Goal: Complete application form

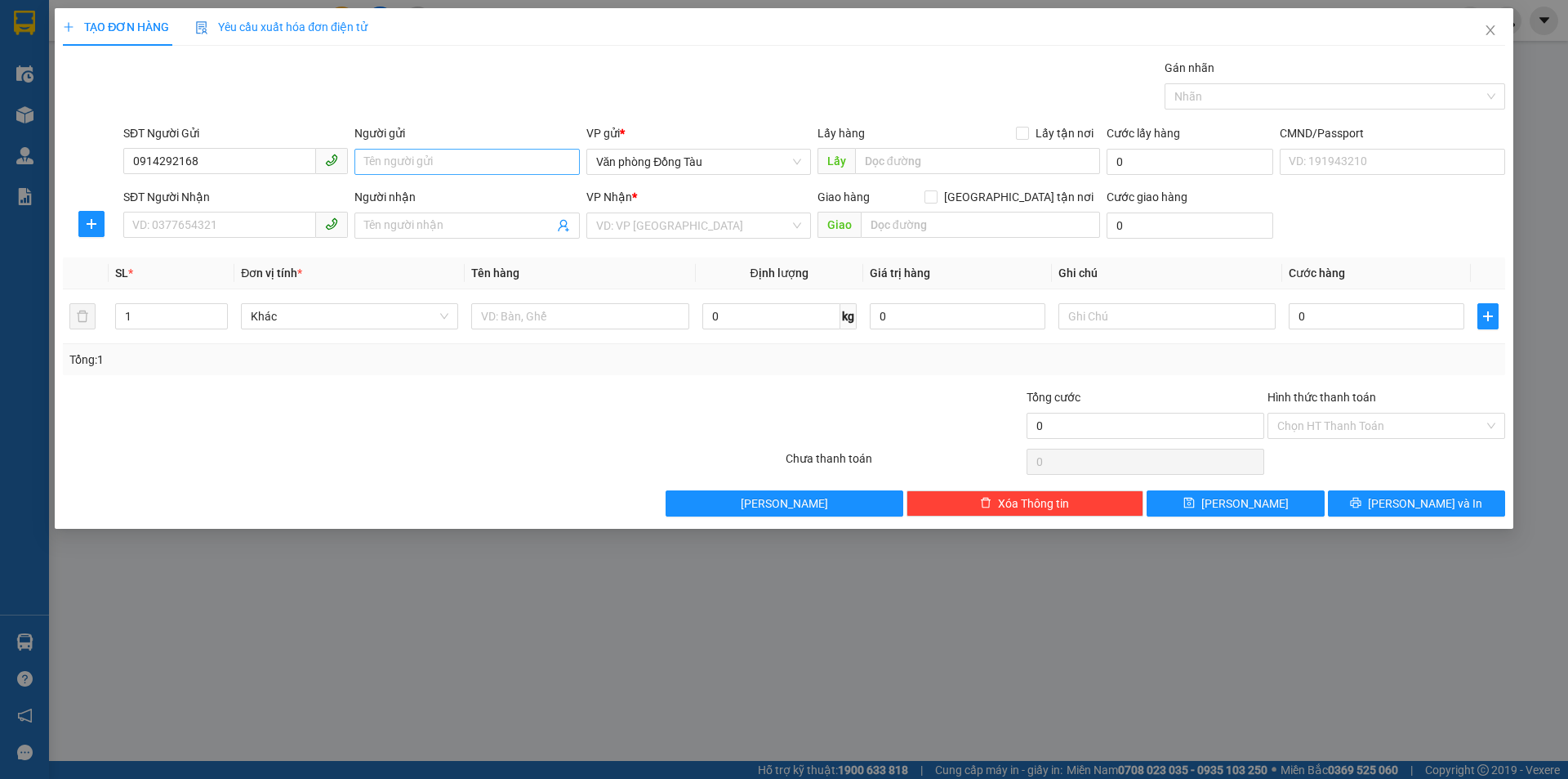
type input "0914292168"
click at [519, 168] on input "Người gửi" at bounding box center [466, 161] width 224 height 26
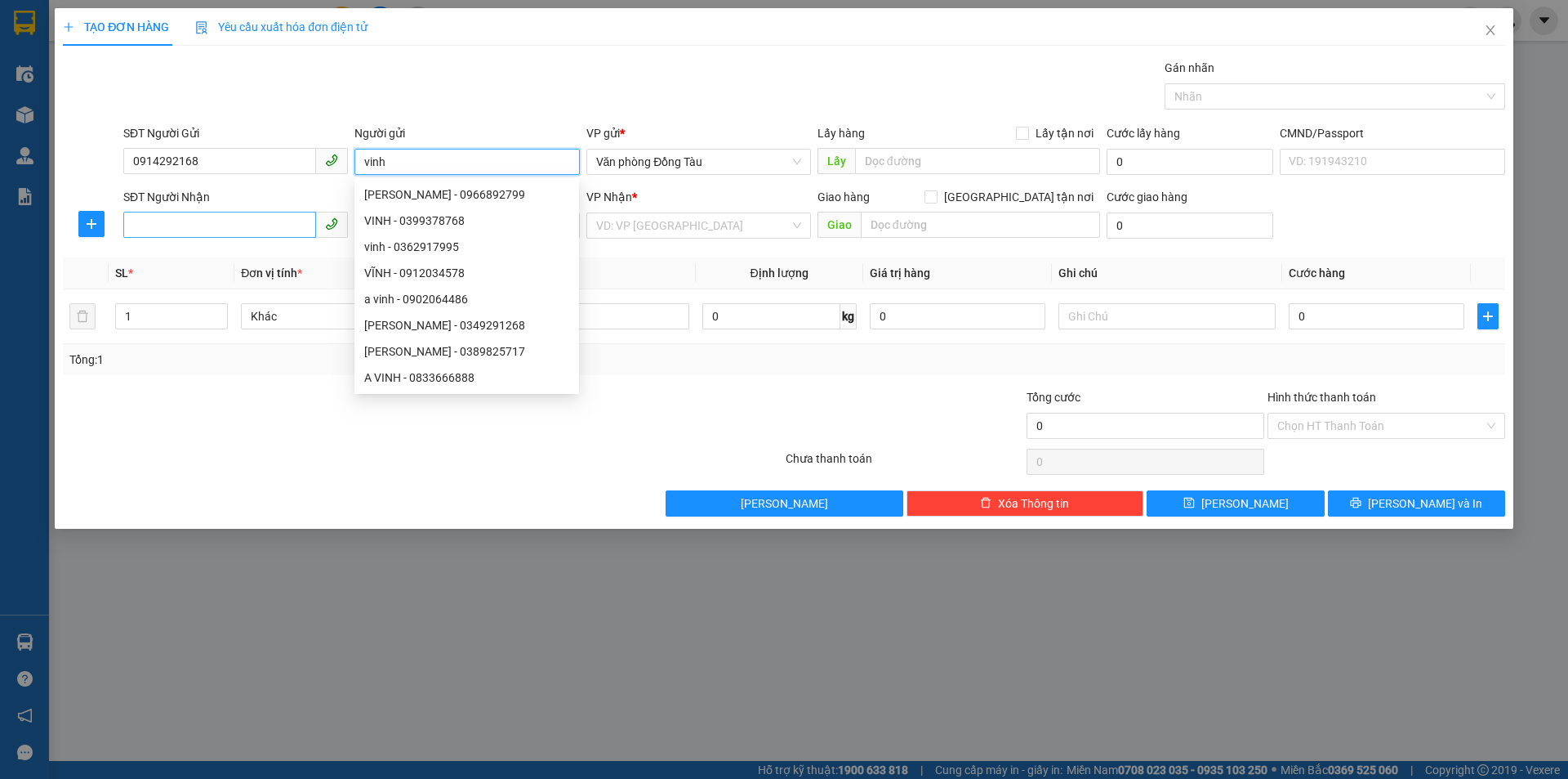
type input "vinh"
click at [204, 218] on input "SĐT Người Nhận" at bounding box center [220, 225] width 193 height 26
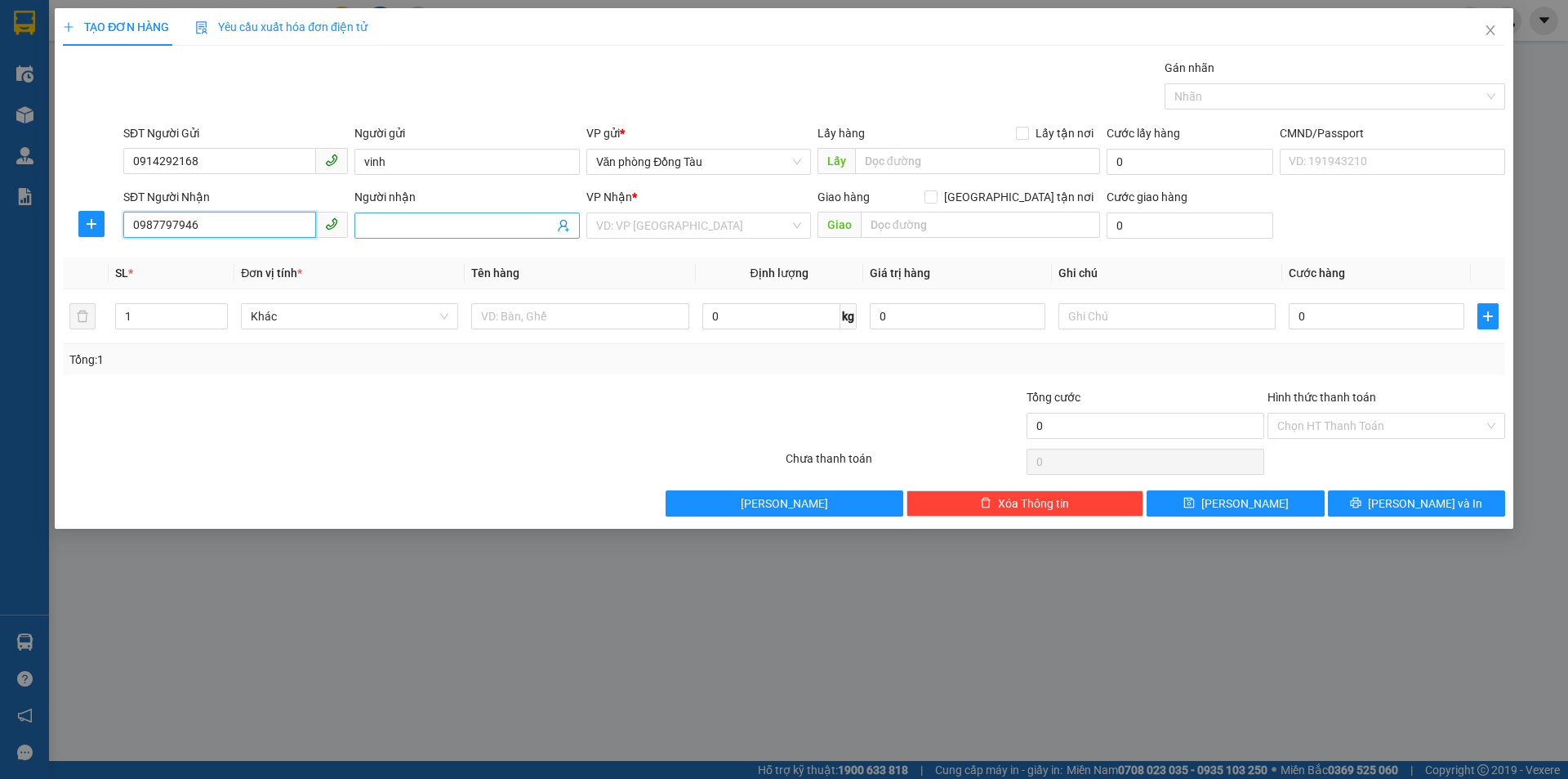
type input "0987797946"
click at [422, 218] on input "Người nhận" at bounding box center [458, 225] width 188 height 18
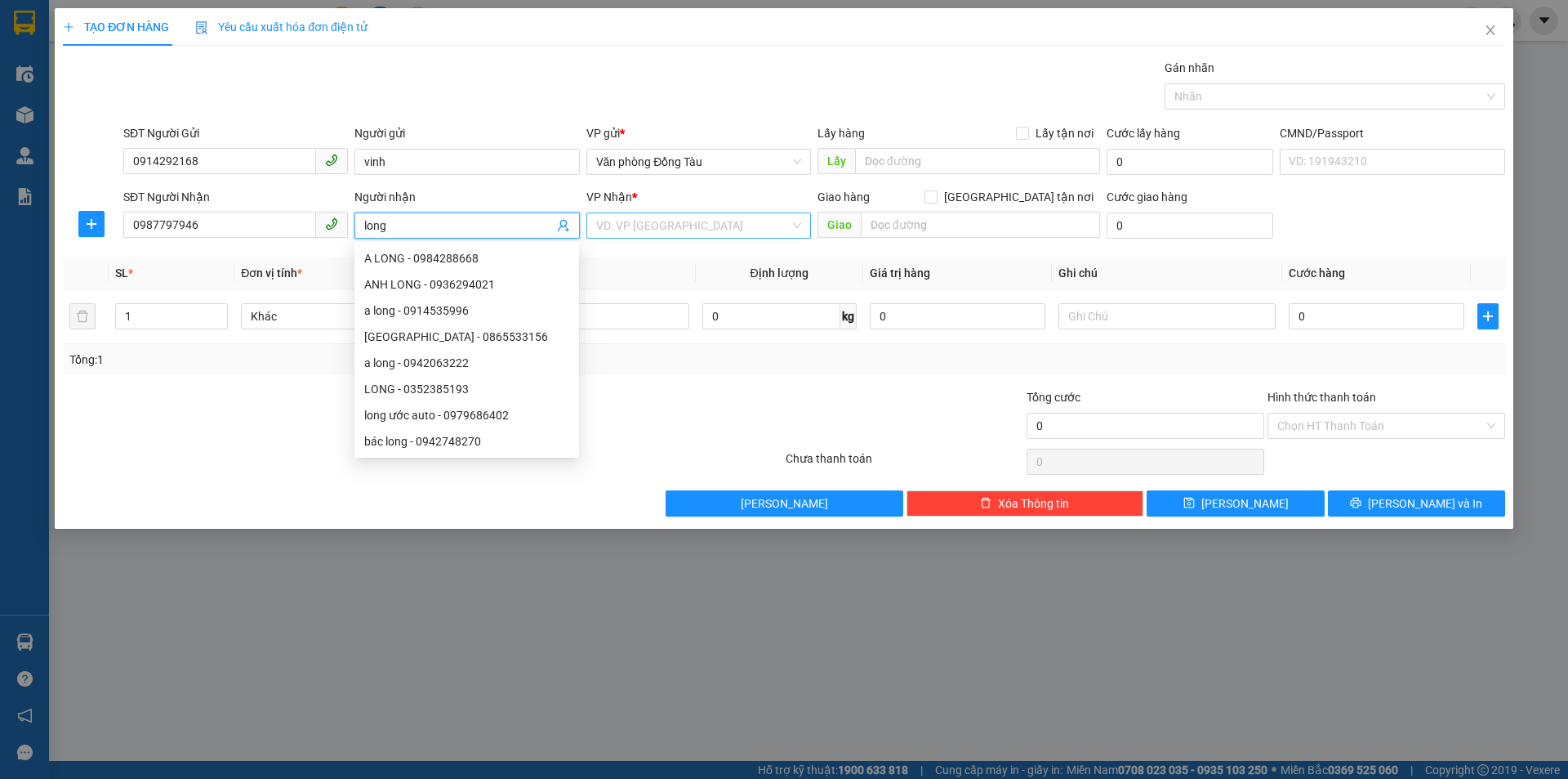
type input "long"
click at [668, 222] on input "search" at bounding box center [693, 225] width 194 height 24
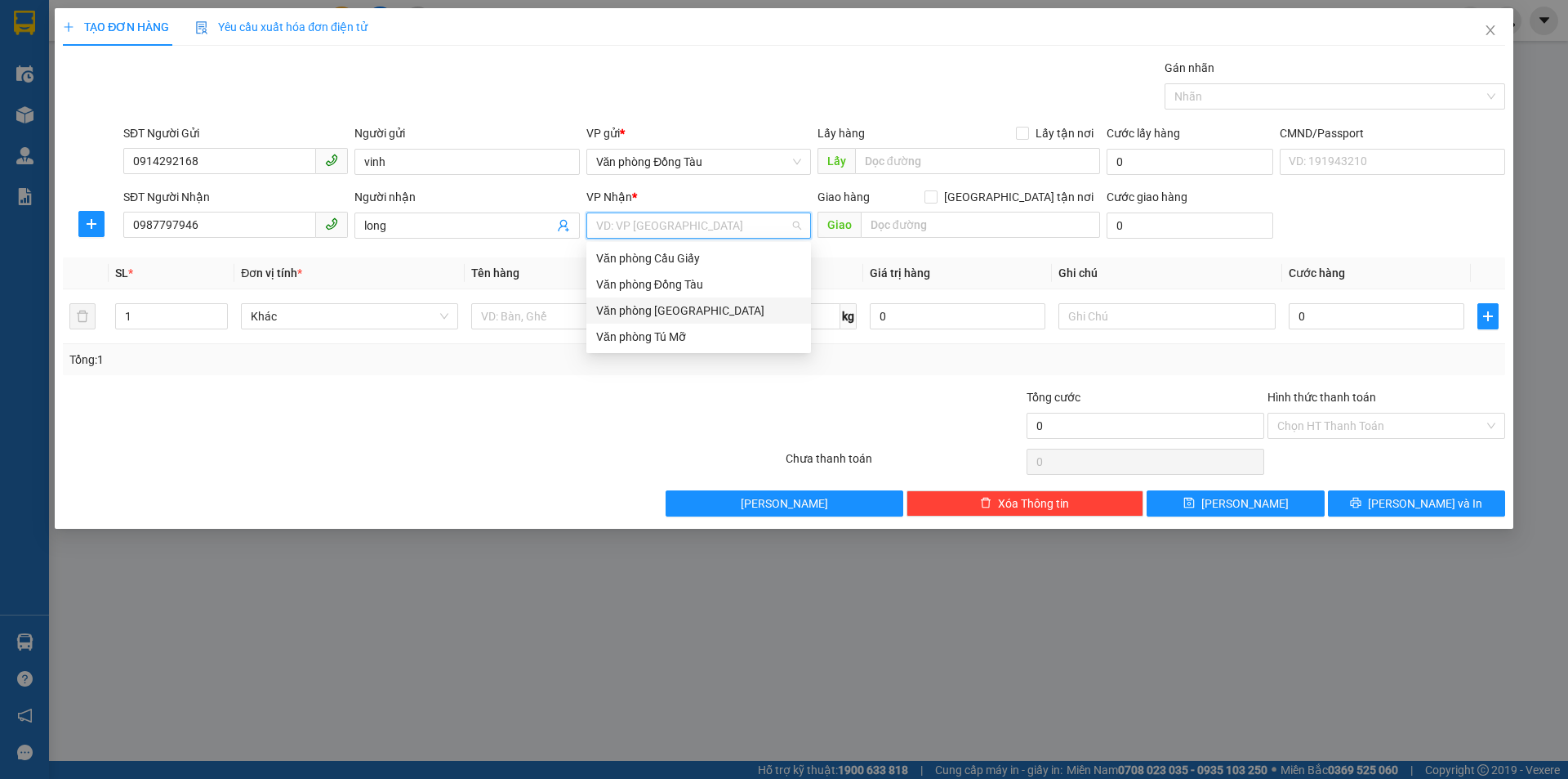
click at [664, 305] on div "Văn phòng [GEOGRAPHIC_DATA]" at bounding box center [699, 310] width 205 height 18
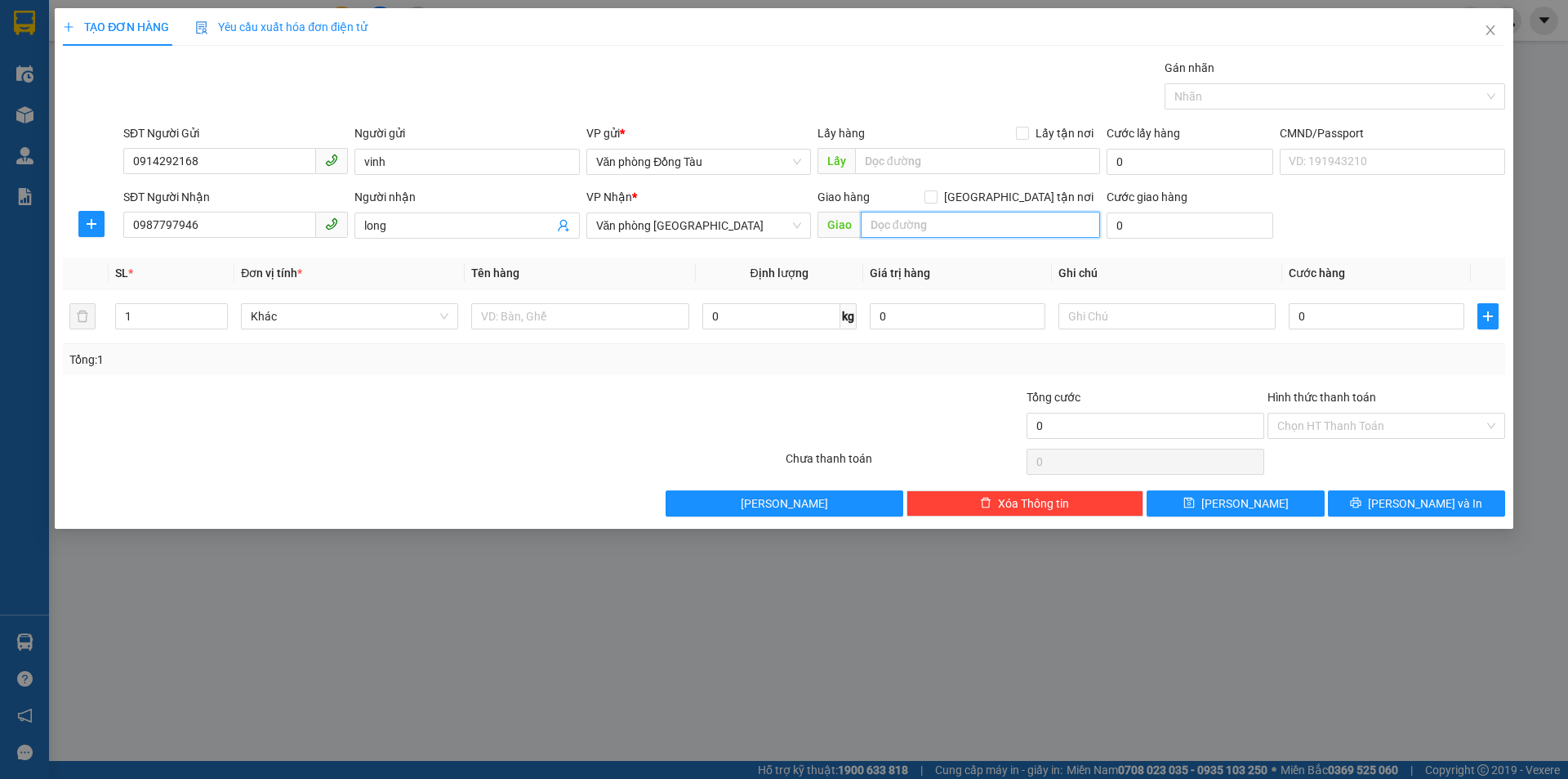
click at [1016, 231] on input "text" at bounding box center [980, 225] width 240 height 26
click at [1008, 220] on input "text" at bounding box center [980, 225] width 240 height 26
click at [999, 226] on input "text" at bounding box center [980, 225] width 240 height 26
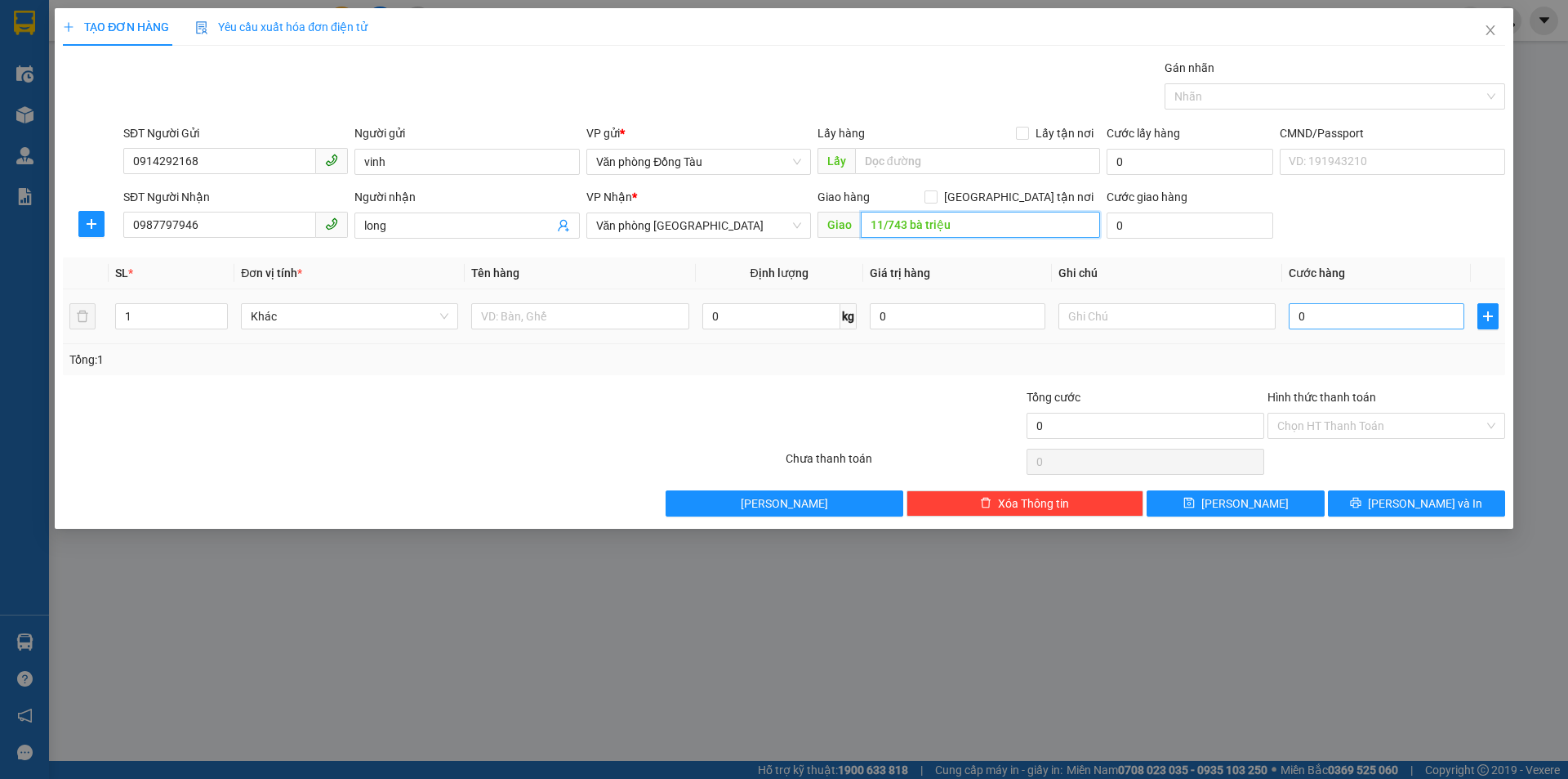
type input "11/743 bà triệu"
click at [1341, 314] on input "0" at bounding box center [1376, 316] width 176 height 26
type input "3"
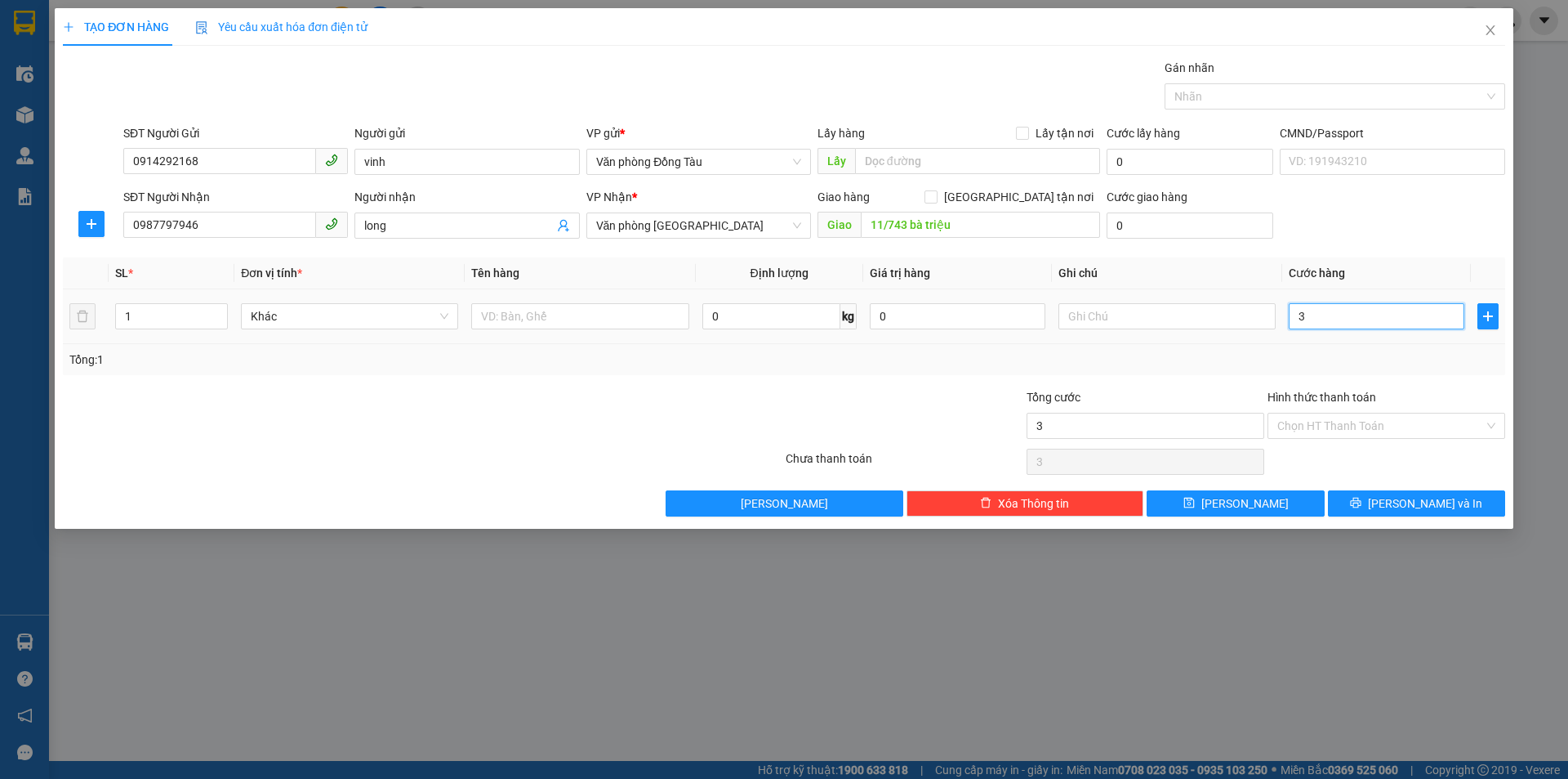
type input "30"
type input "300"
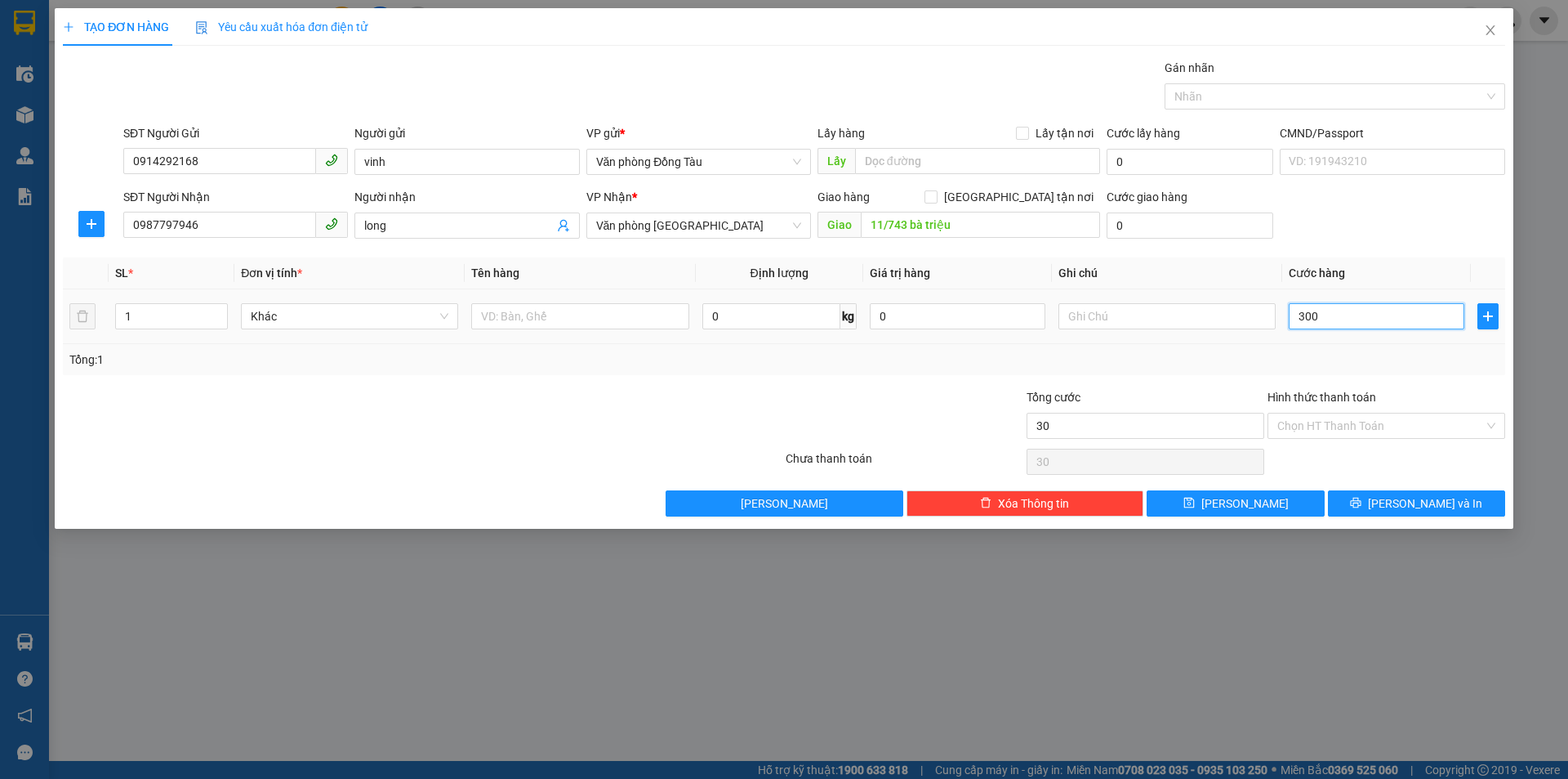
type input "300"
type input "3.000"
type input "30.000"
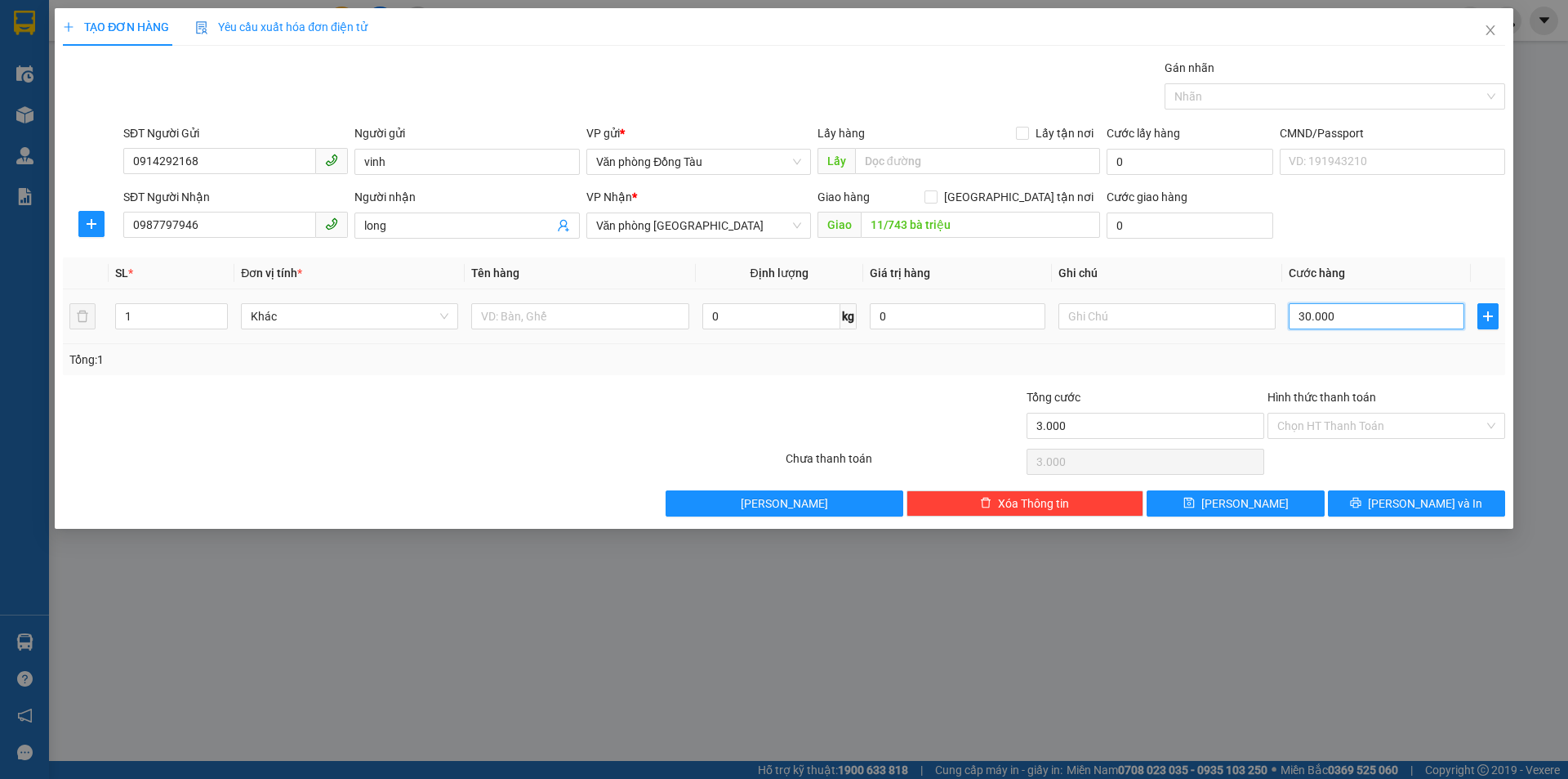
type input "30.000"
click at [1015, 227] on input "11/743 bà triệu" at bounding box center [980, 225] width 240 height 26
click at [1013, 226] on input "11/743 bà triệu" at bounding box center [980, 225] width 240 height 26
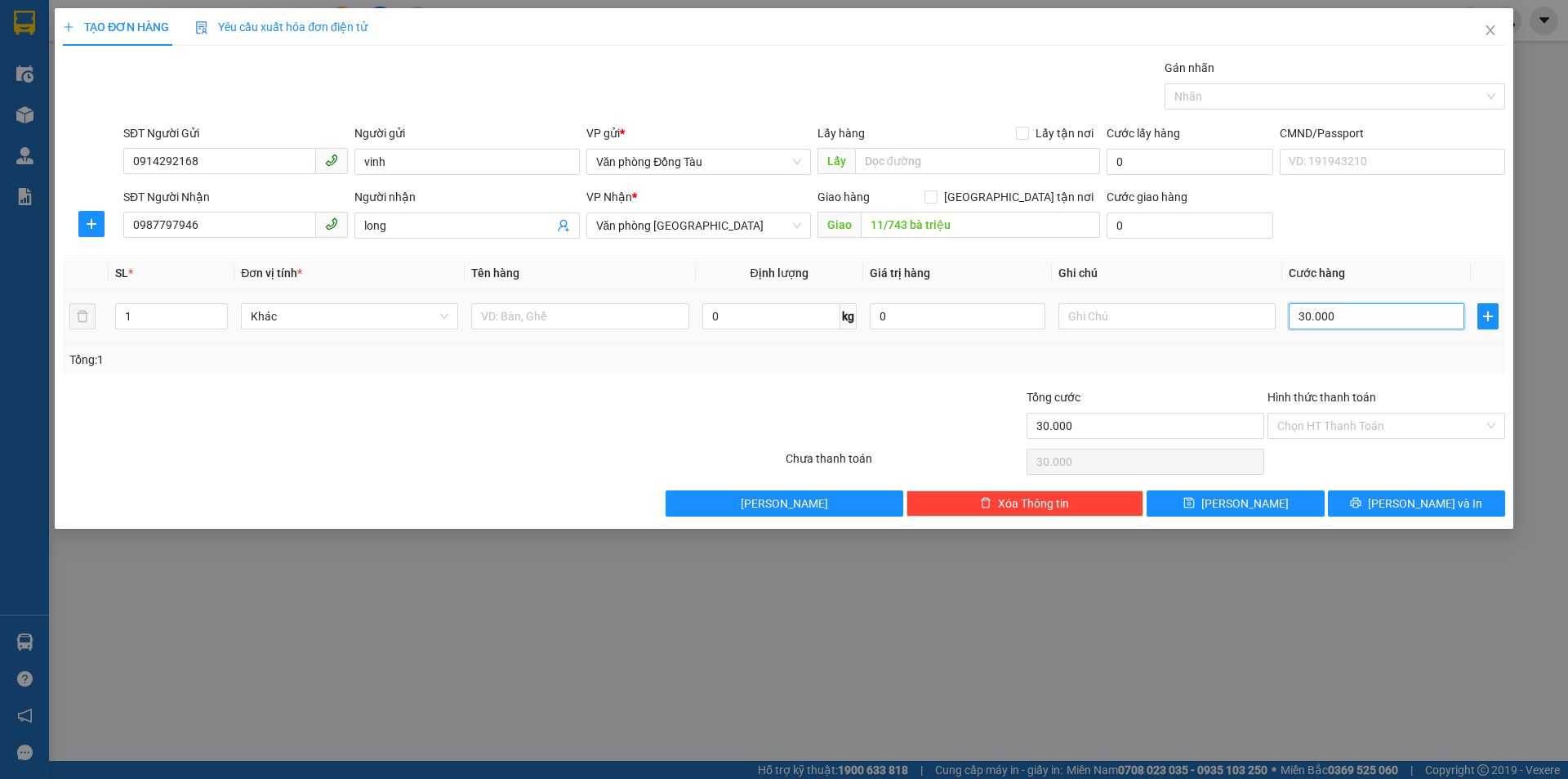
click at [1410, 319] on input "30.000" at bounding box center [1376, 316] width 176 height 26
click at [1408, 310] on input "30.000" at bounding box center [1376, 316] width 176 height 26
click at [1388, 316] on input "30.000" at bounding box center [1376, 316] width 176 height 26
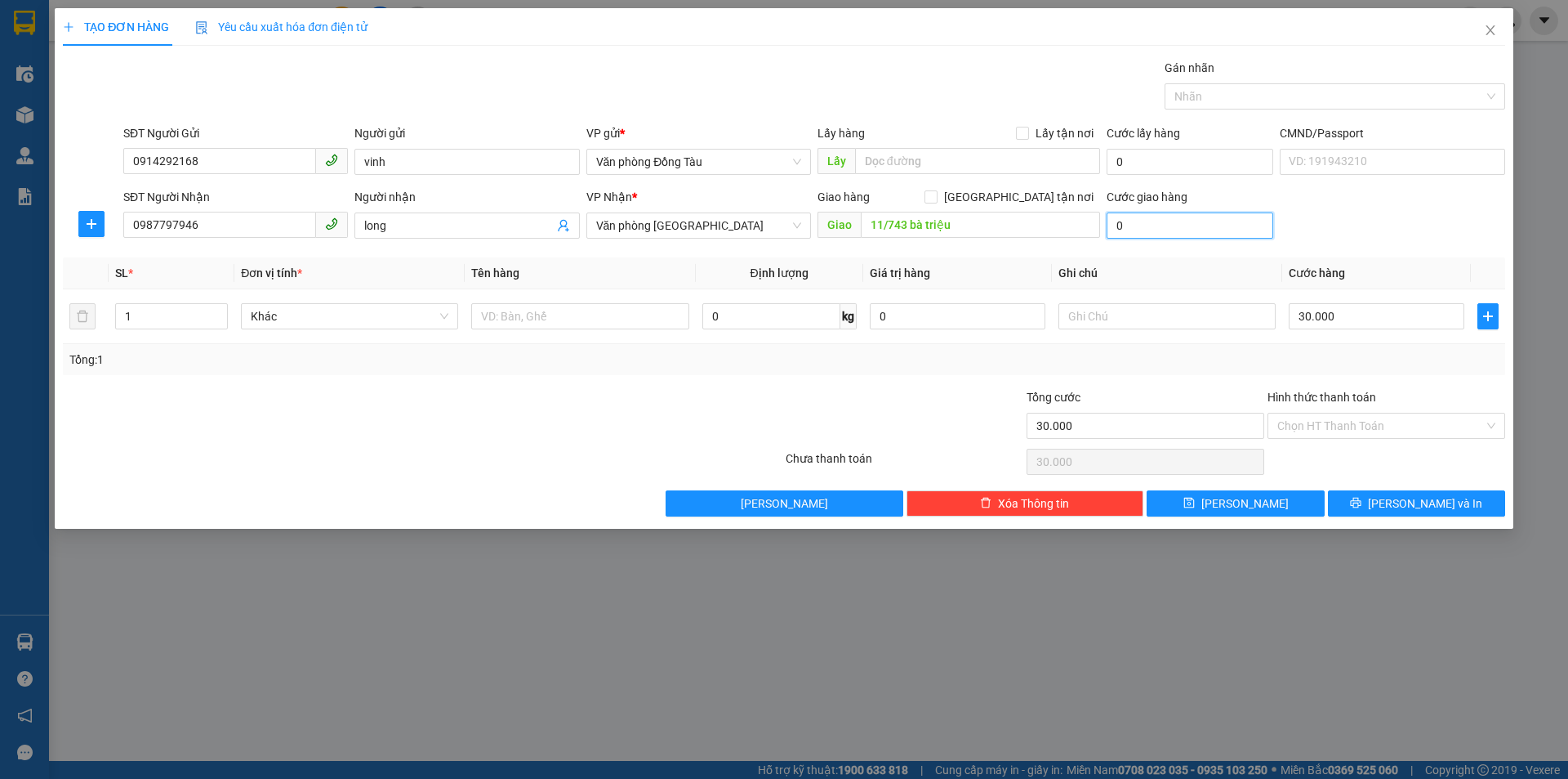
click at [1165, 230] on input "0" at bounding box center [1190, 225] width 167 height 26
click at [936, 197] on input "[GEOGRAPHIC_DATA] tận nơi" at bounding box center [930, 196] width 12 height 12
checkbox input "true"
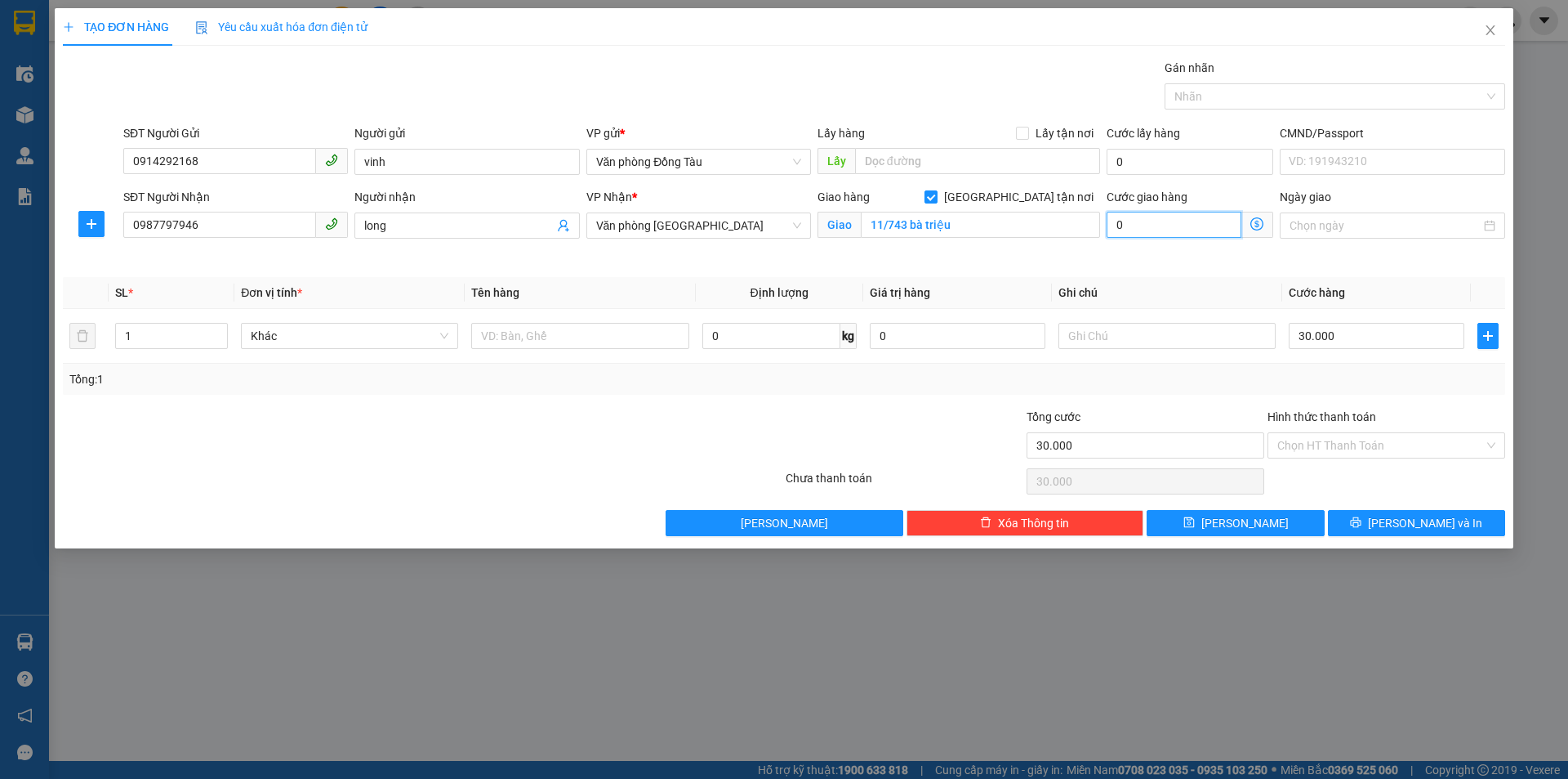
click at [1171, 227] on input "0" at bounding box center [1174, 225] width 135 height 26
click at [1027, 233] on input "11/743 bà triệu" at bounding box center [980, 225] width 240 height 26
click at [1026, 232] on input "11/743 bà triệu" at bounding box center [980, 225] width 240 height 26
type input "11/743 bà triệu tpth"
click at [1135, 223] on input "0" at bounding box center [1174, 225] width 135 height 26
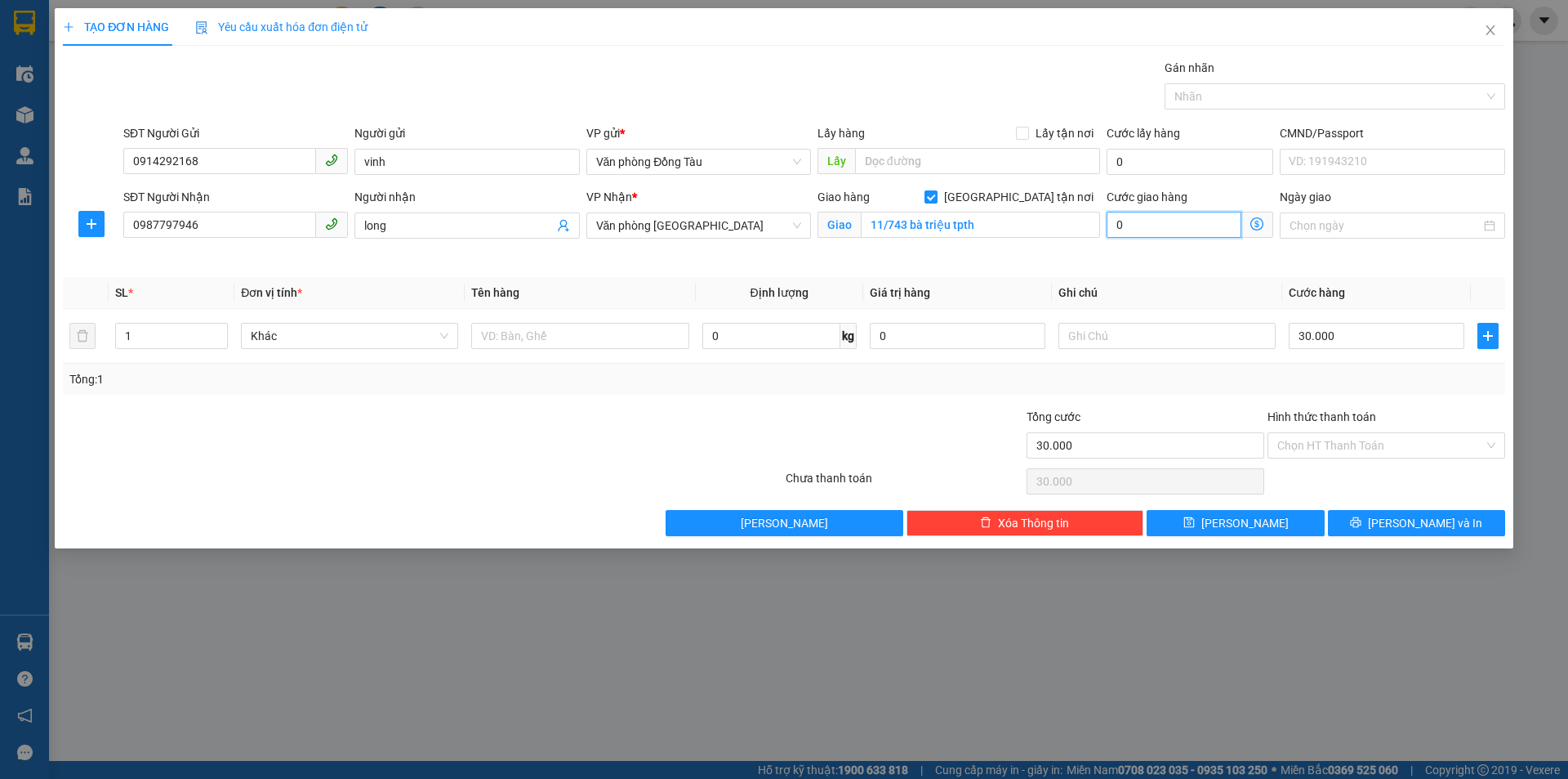
click at [1134, 223] on input "0" at bounding box center [1174, 225] width 135 height 26
type input "30.007"
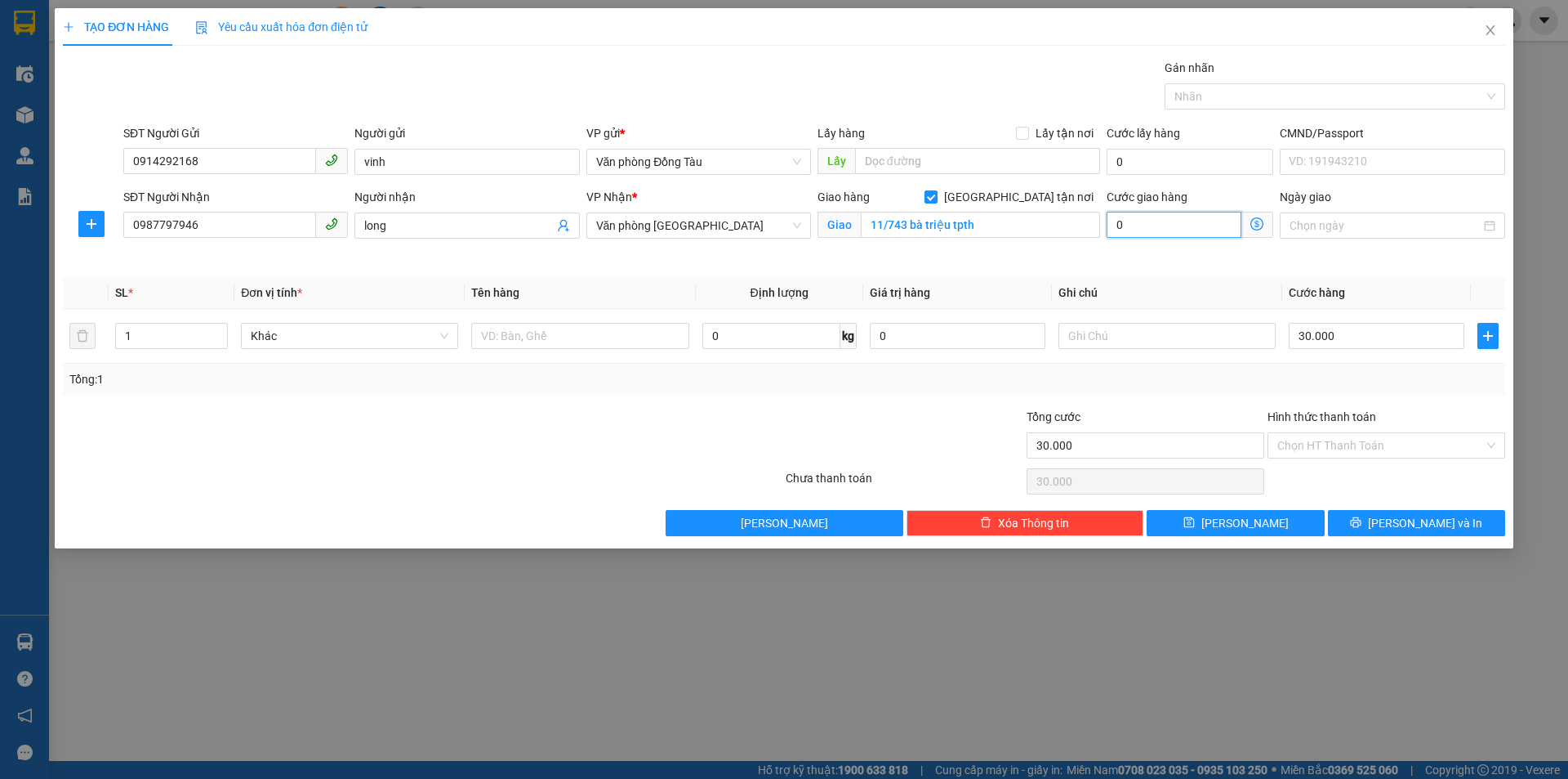
type input "7"
type input "30.070"
type input "70"
type input "30.700"
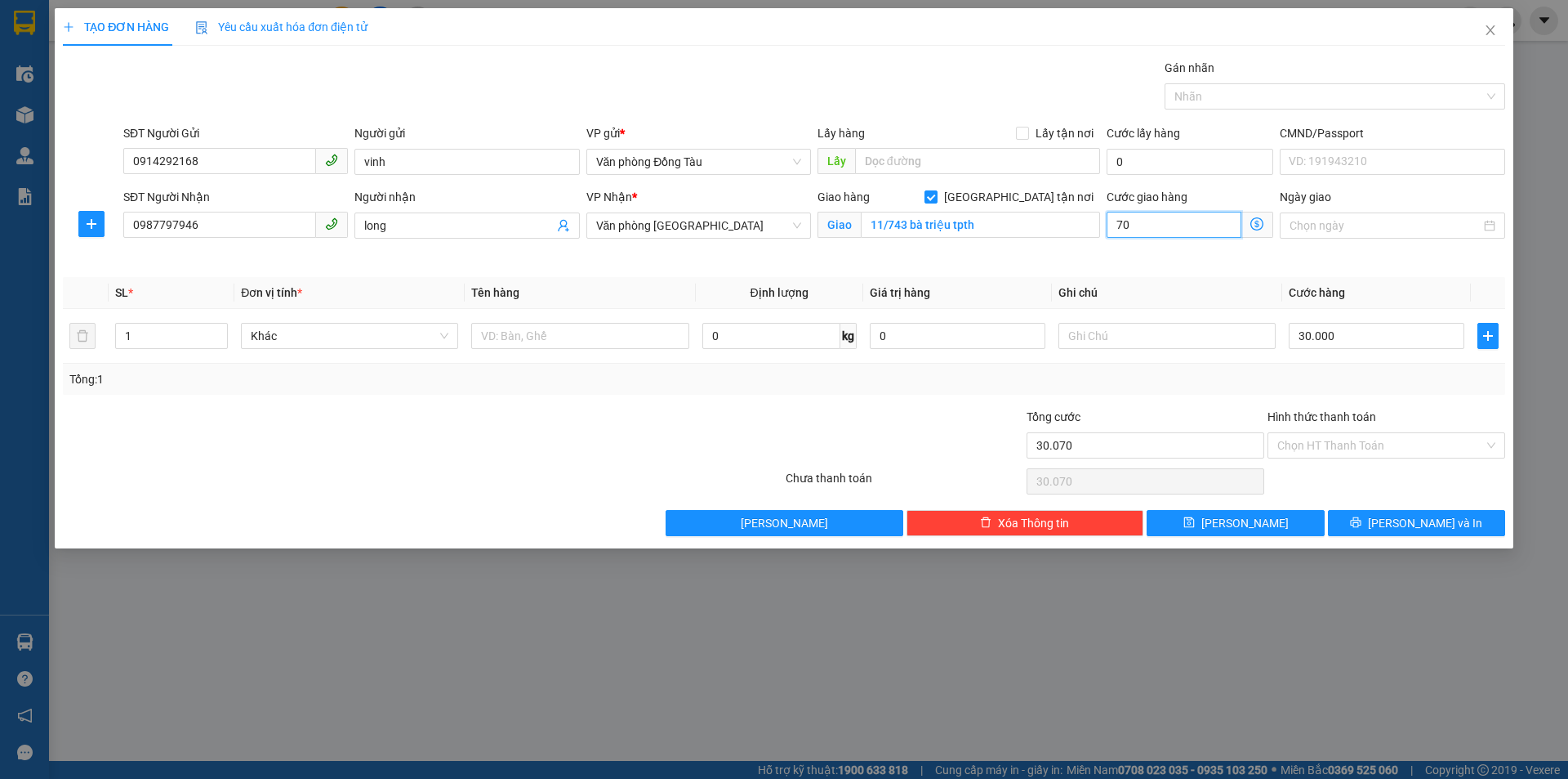
type input "30.700"
type input "700"
type input "37.000"
type input "7.000"
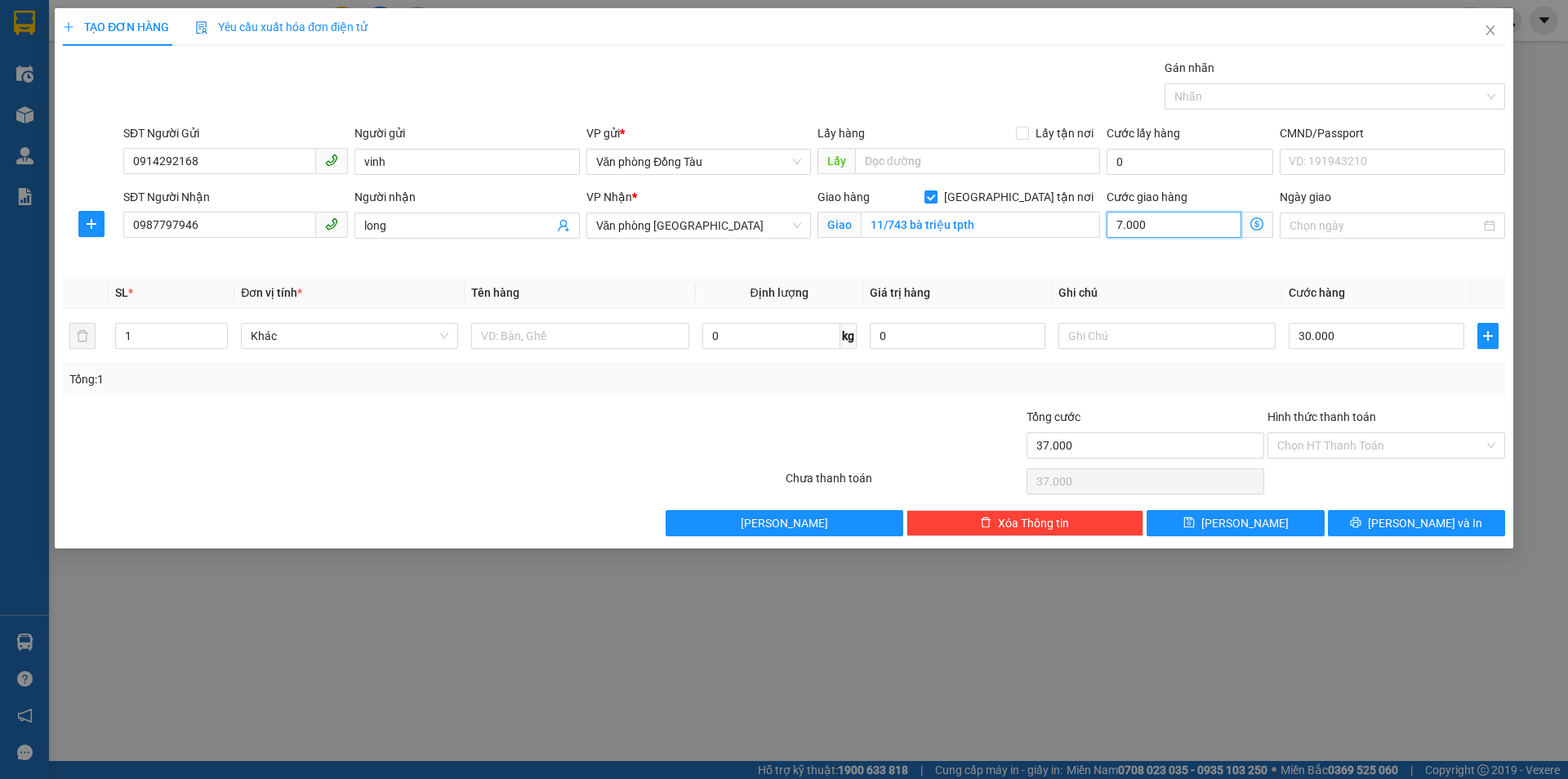
type input "100.000"
type input "70.000"
type input "730.000"
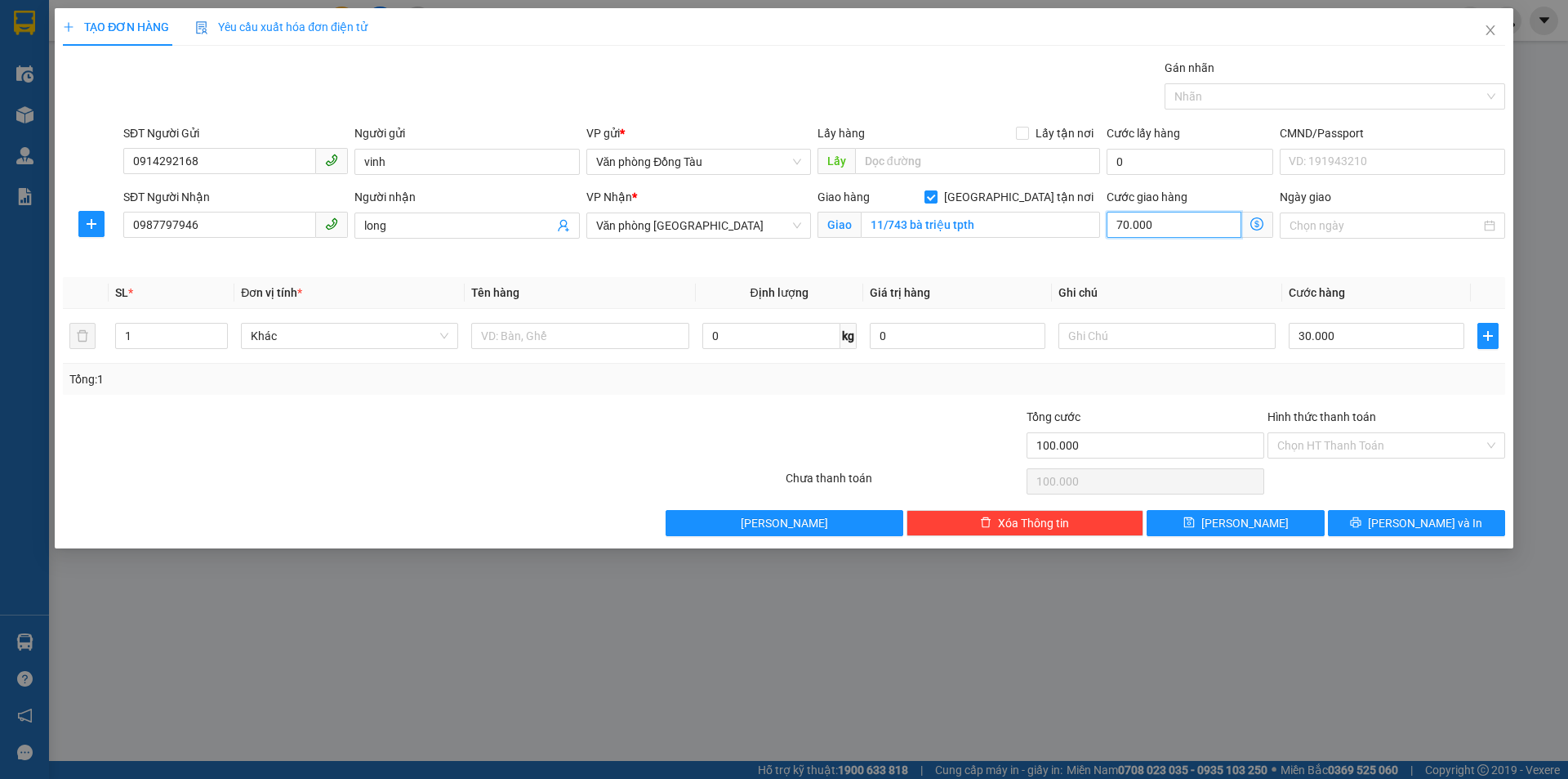
type input "700.000"
type input "100.000"
type input "70.000"
drag, startPoint x: 1156, startPoint y: 224, endPoint x: 1052, endPoint y: 238, distance: 104.9
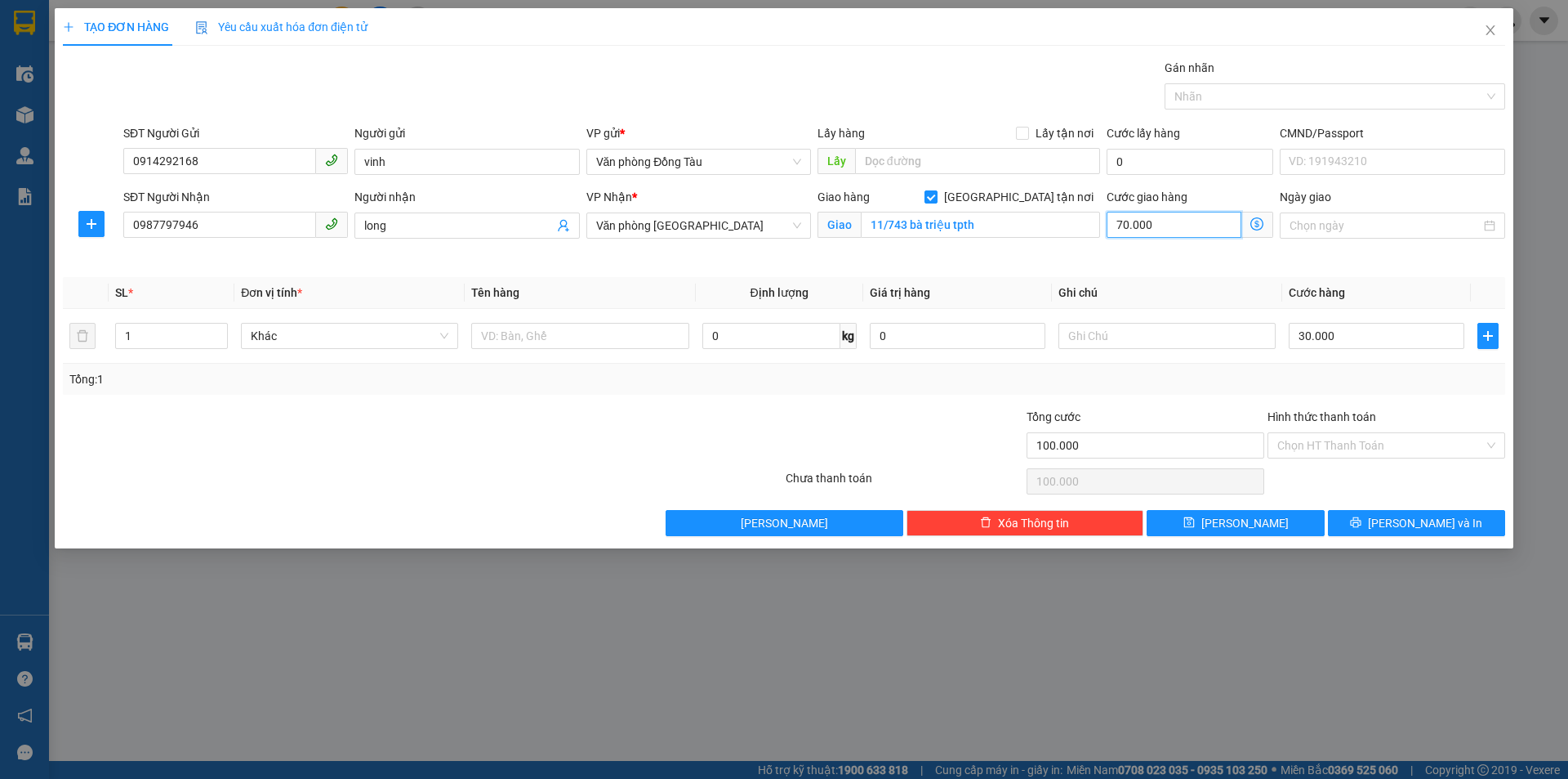
click at [1052, 238] on div "SĐT Người Nhận 0987797946 Người nhận long VP Nhận * Văn phòng Thanh Hóa Giao hà…" at bounding box center [814, 225] width 1389 height 77
type input "30.004"
type input "4"
type input "30.040"
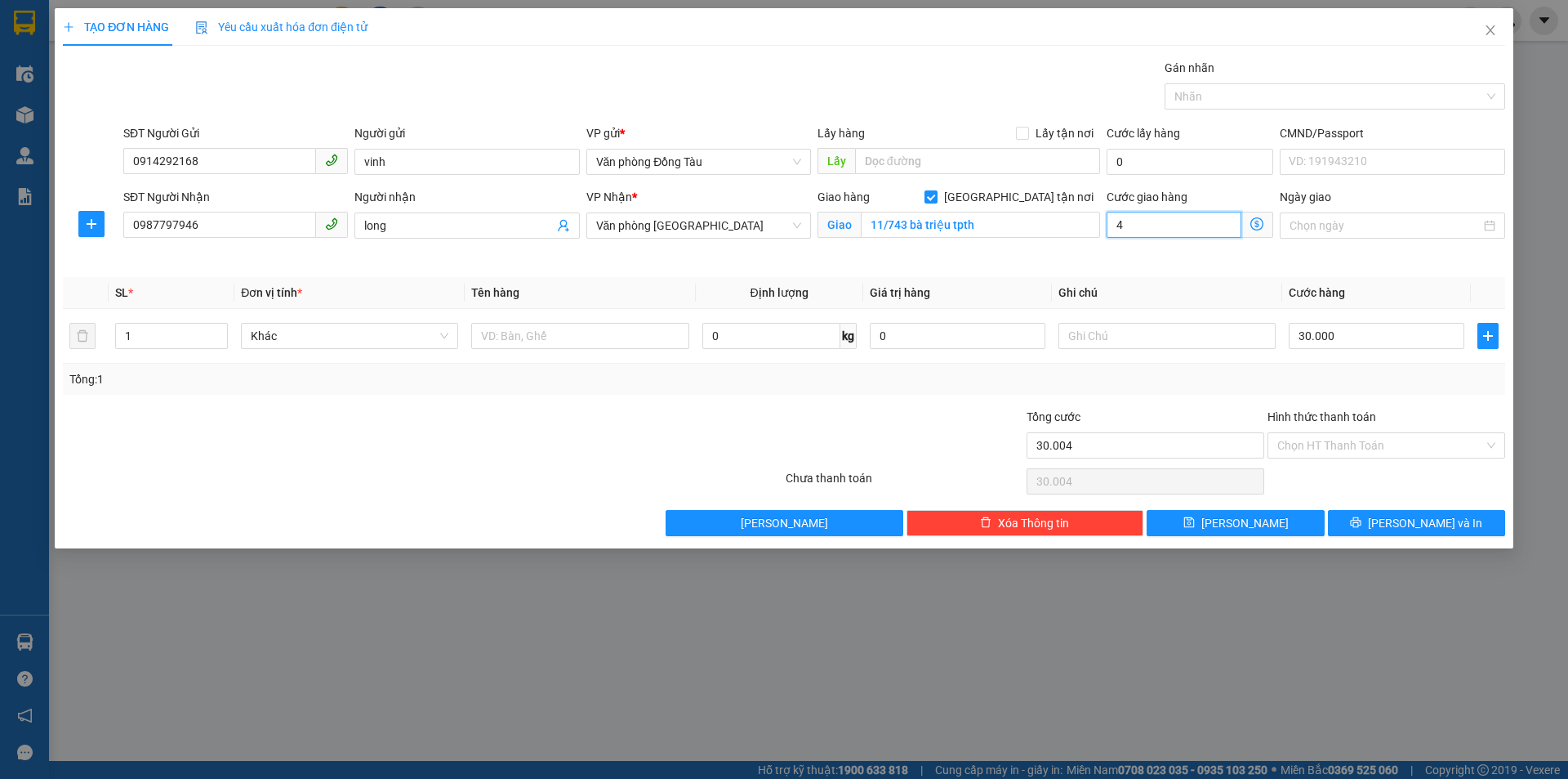
type input "30.040"
type input "400"
type input "30.400"
type input "34.000"
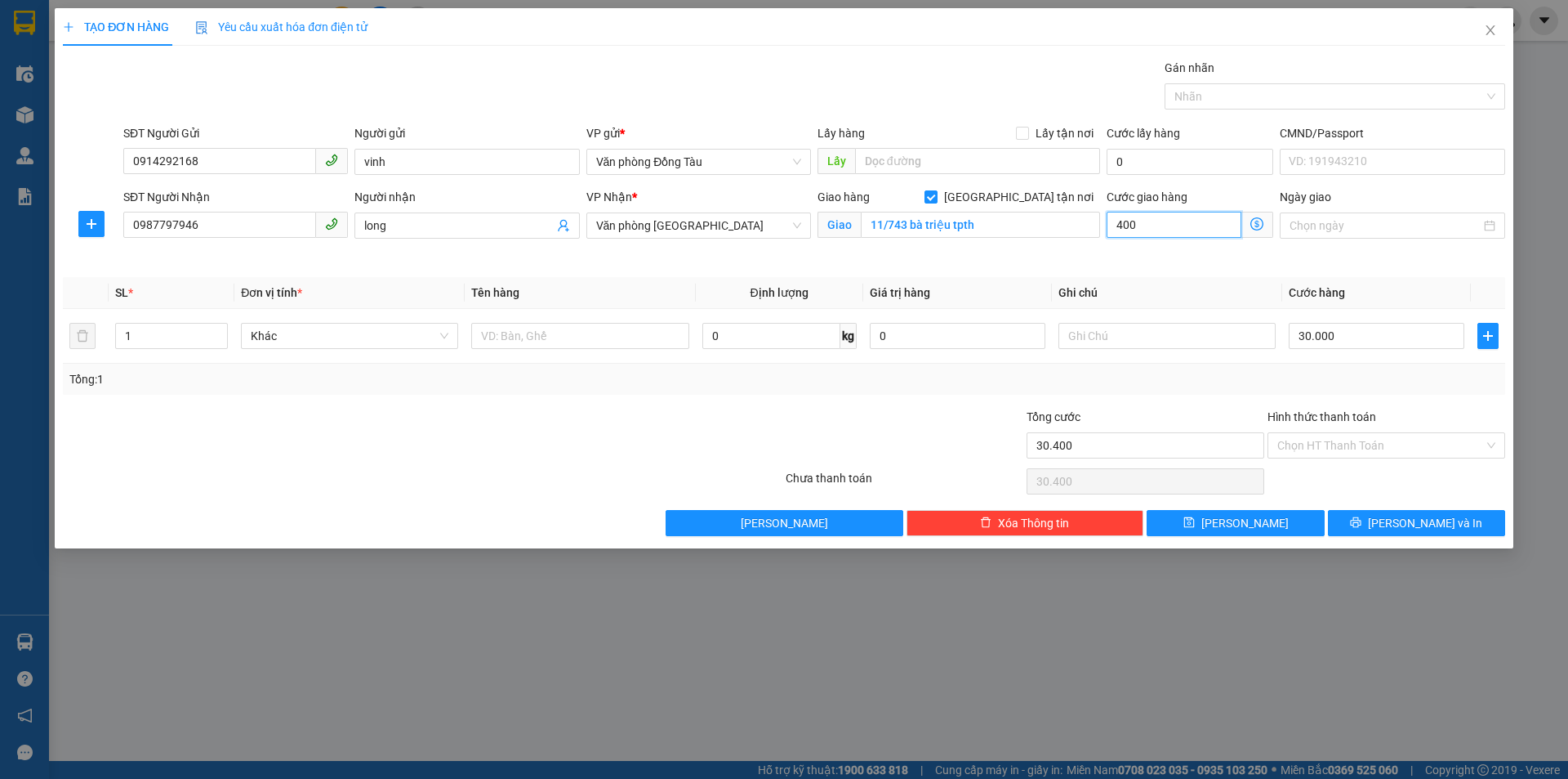
type input "34.000"
type input "4.000"
type input "70.000"
type input "40.000"
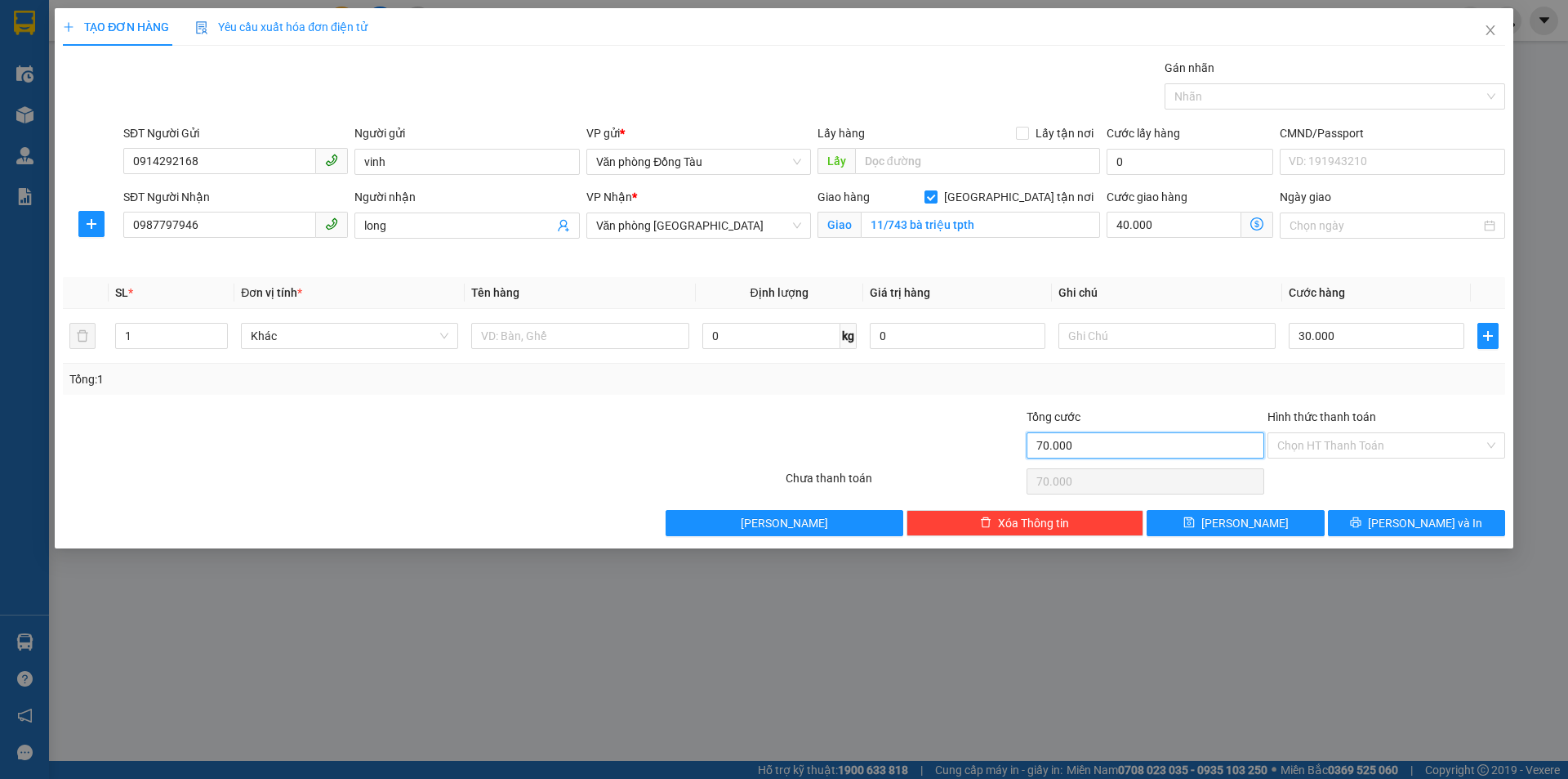
drag, startPoint x: 1070, startPoint y: 447, endPoint x: 1000, endPoint y: 450, distance: 70.1
click at [1000, 450] on div "Tổng cước 70.000 Hình thức thanh toán Chọn HT Thanh Toán" at bounding box center [784, 435] width 1445 height 57
click at [1483, 441] on input "Hình thức thanh toán" at bounding box center [1381, 444] width 206 height 24
click at [925, 452] on div at bounding box center [904, 435] width 241 height 57
click at [1451, 527] on button "[PERSON_NAME] và In" at bounding box center [1417, 523] width 178 height 26
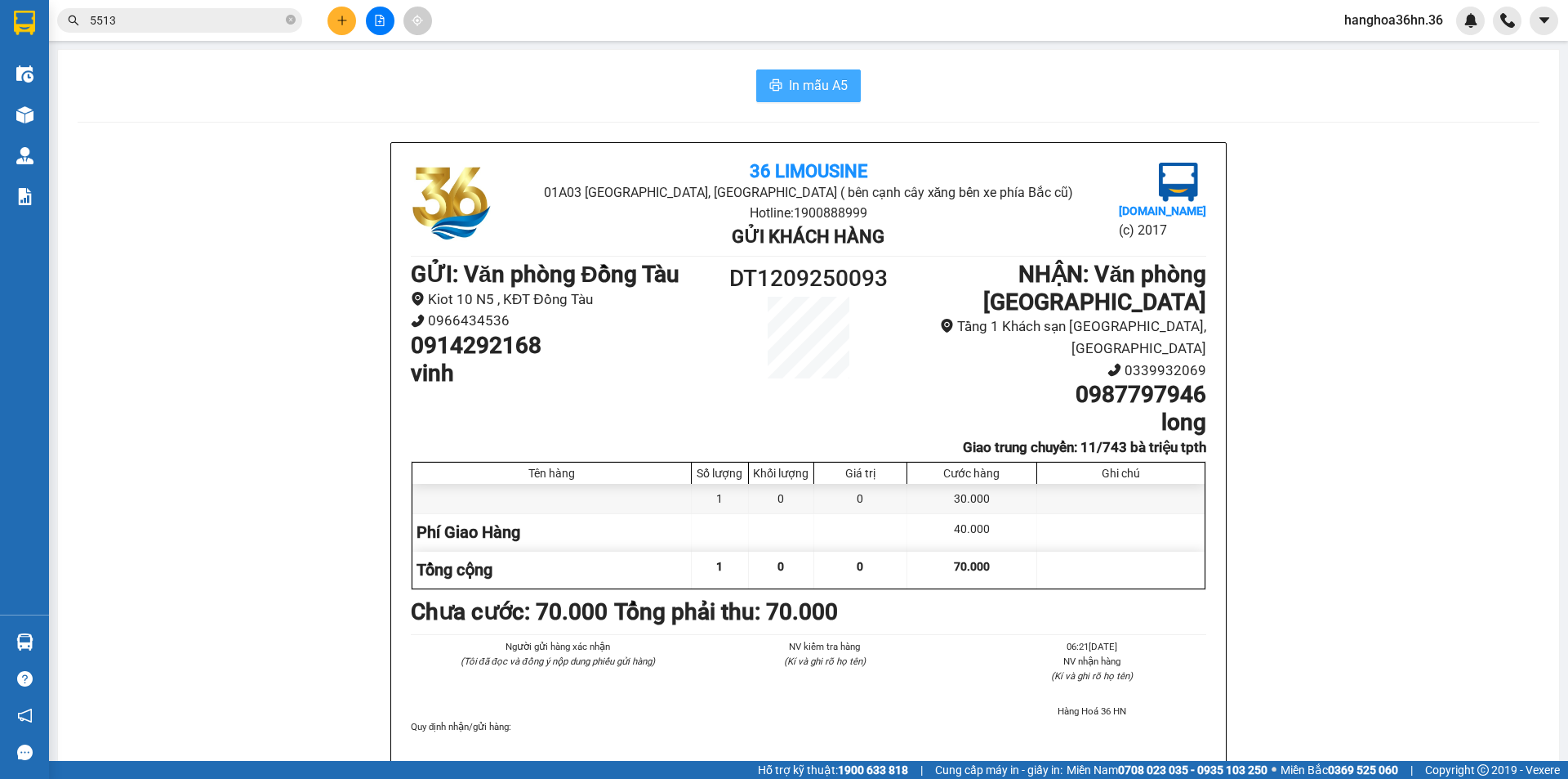
click at [831, 90] on span "In mẫu A5" at bounding box center [818, 85] width 59 height 21
click at [799, 81] on span "In mẫu A5" at bounding box center [818, 85] width 59 height 21
